Goal: Find contact information: Find contact information

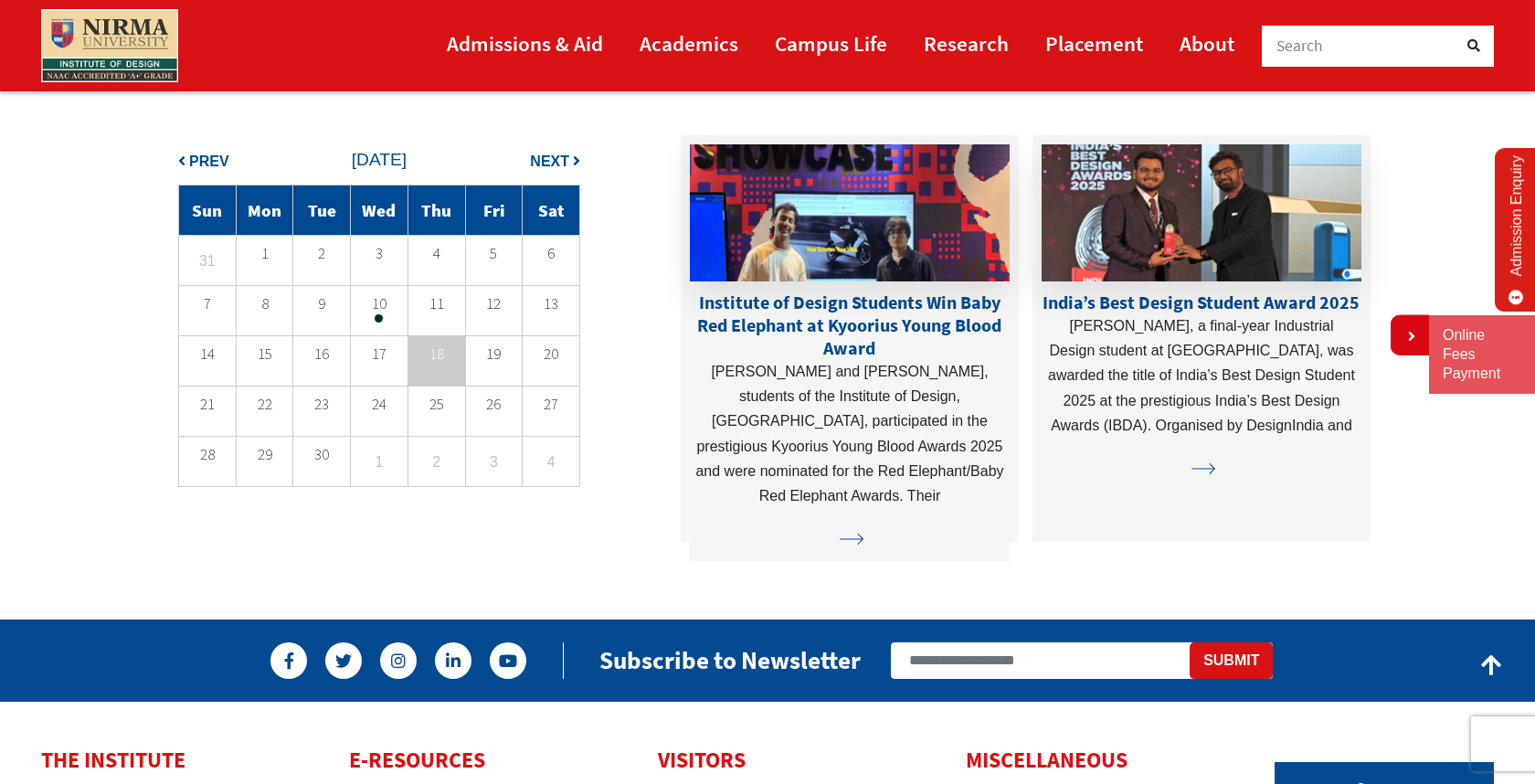
scroll to position [4971, 0]
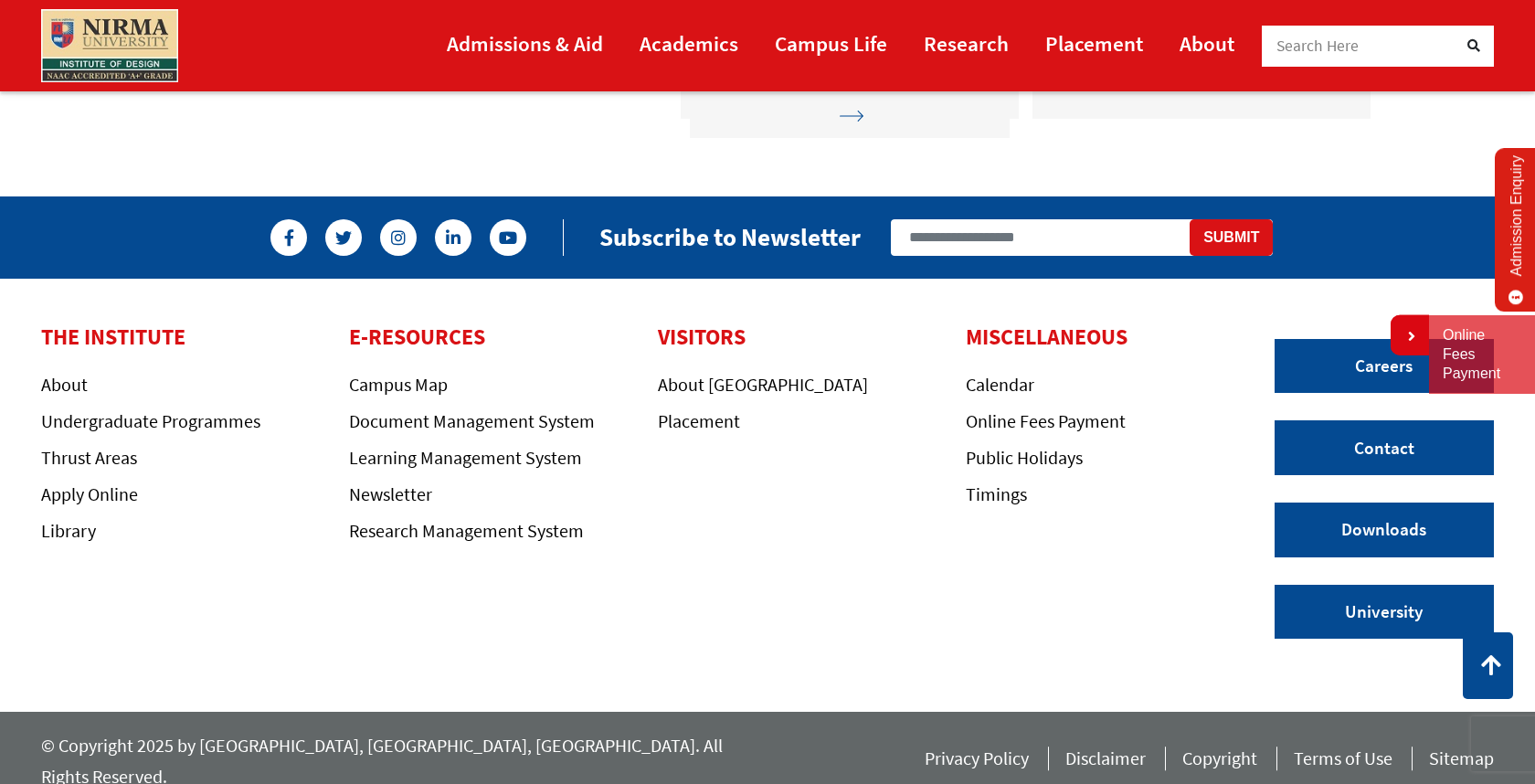
click at [1433, 474] on ul "Careers Contact Downloads University" at bounding box center [1384, 488] width 219 height 299
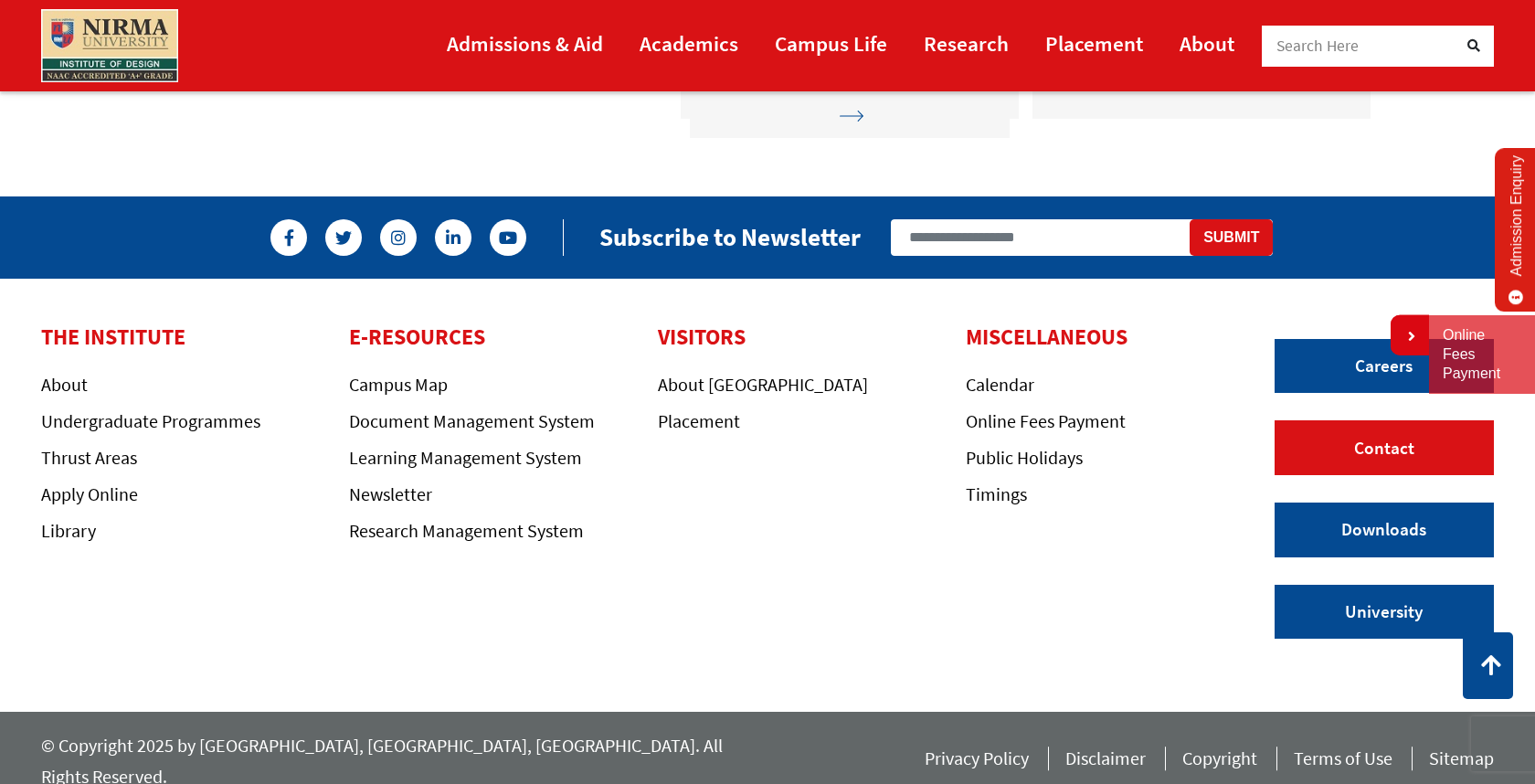
click at [1402, 456] on link "Contact" at bounding box center [1384, 448] width 219 height 55
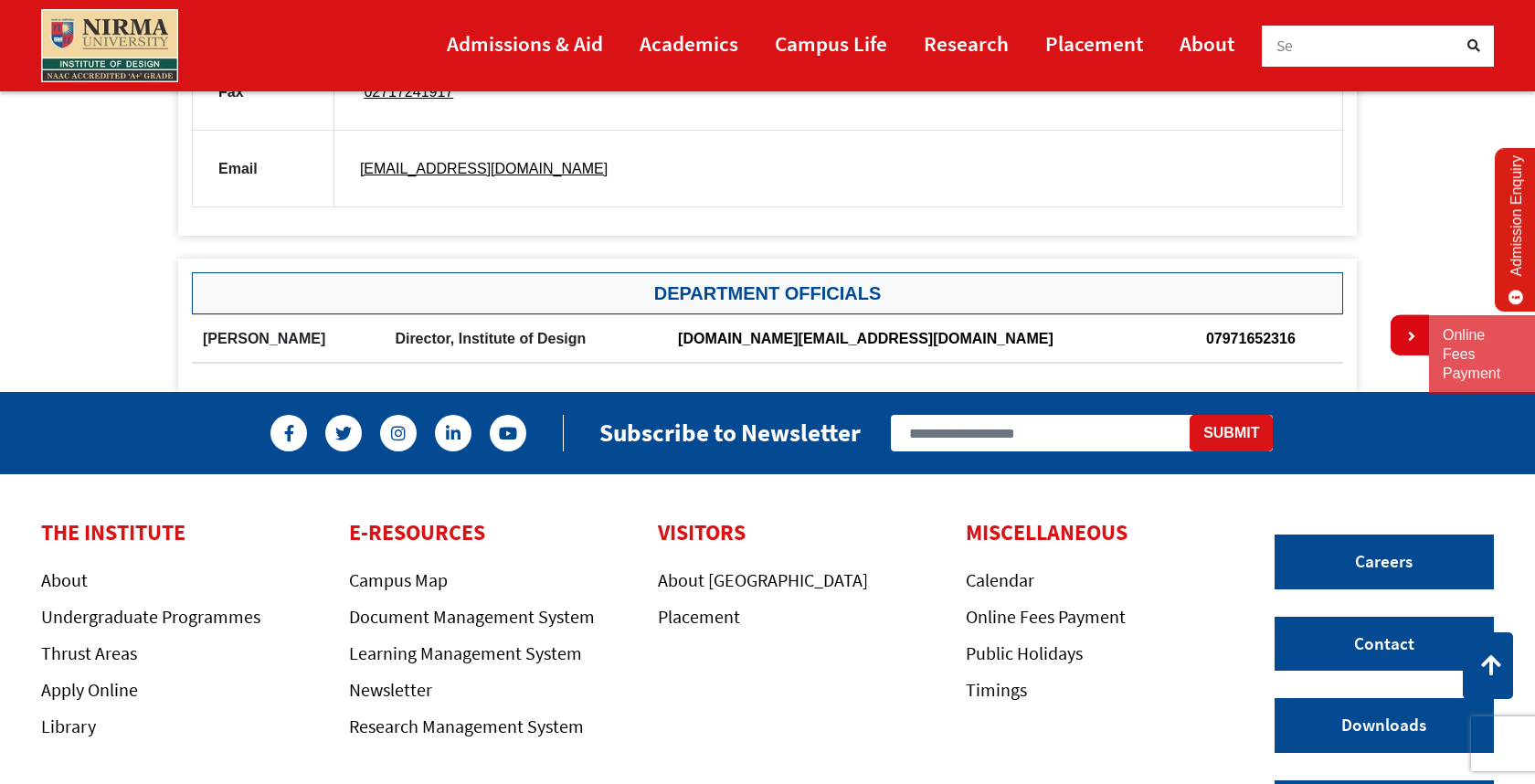
scroll to position [1292, 0]
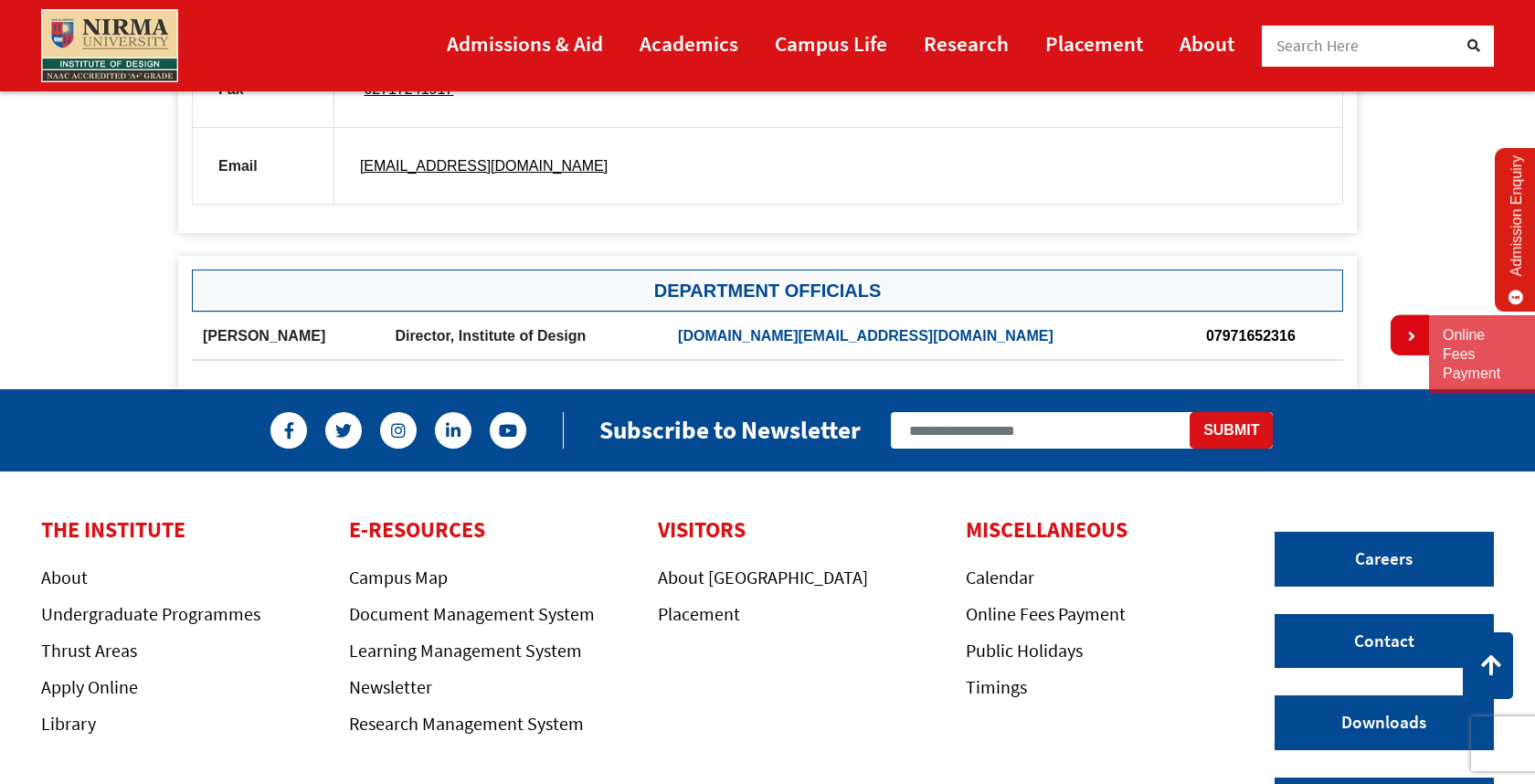
drag, startPoint x: 983, startPoint y: 337, endPoint x: 817, endPoint y: 331, distance: 166.1
click at [817, 331] on th "[DOMAIN_NAME][EMAIL_ADDRESS][DOMAIN_NAME]" at bounding box center [930, 335] width 528 height 48
